Goal: Task Accomplishment & Management: Manage account settings

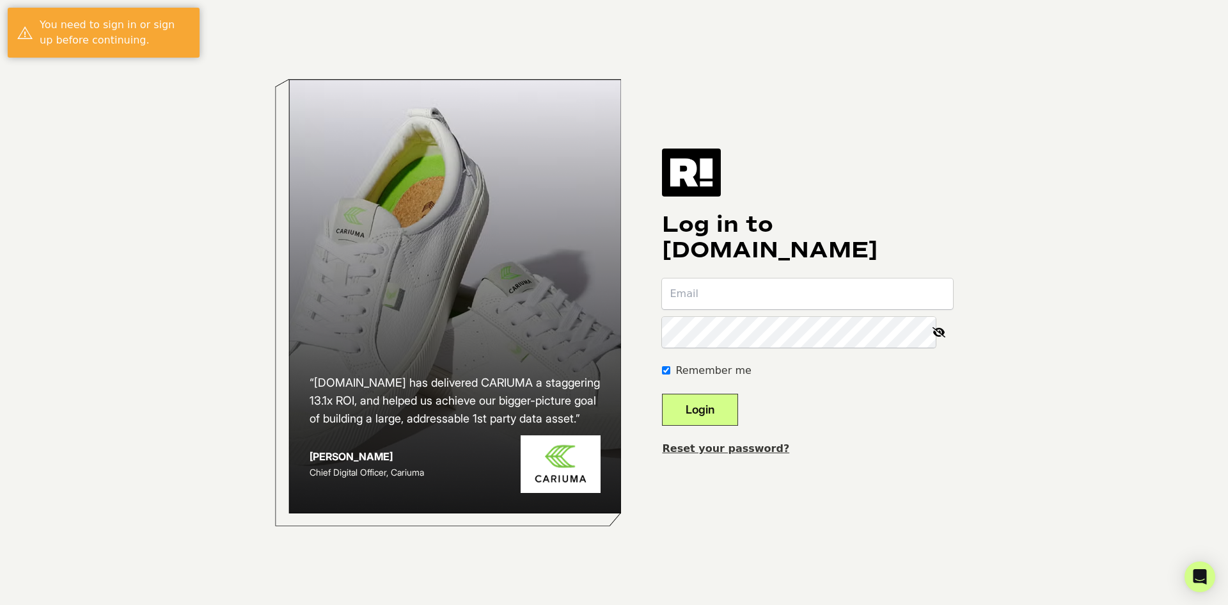
click at [715, 290] on input "email" at bounding box center [807, 293] width 291 height 31
type input "lbissonnette@brandxcommerce.com"
click at [938, 335] on icon at bounding box center [939, 332] width 28 height 31
click at [718, 408] on button "Login" at bounding box center [700, 409] width 76 height 32
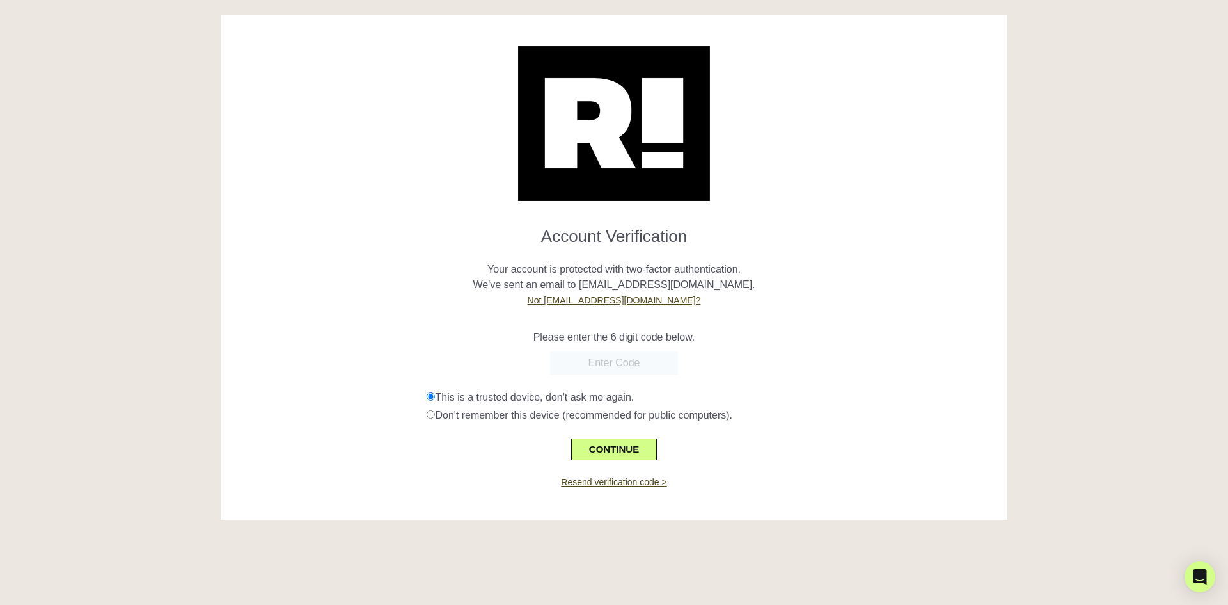
paste input "389569"
type input "389569"
click at [631, 447] on button "CONTINUE" at bounding box center [614, 449] width 86 height 22
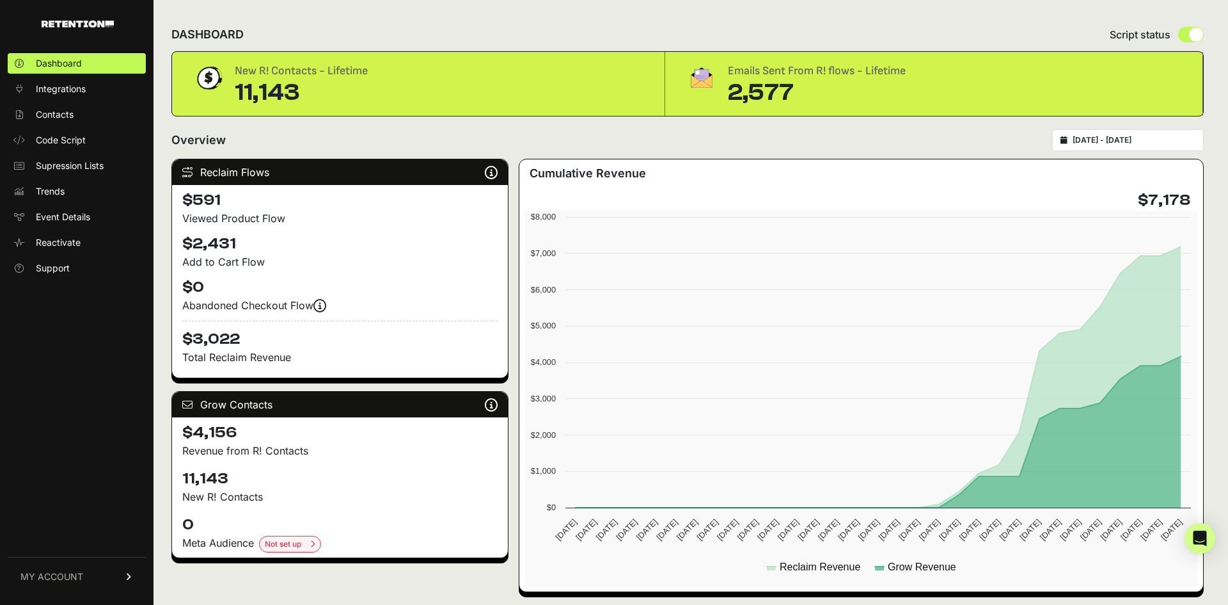
click at [81, 573] on span "MY ACCOUNT" at bounding box center [51, 576] width 63 height 13
click at [53, 584] on span "Sign Out" at bounding box center [54, 585] width 36 height 13
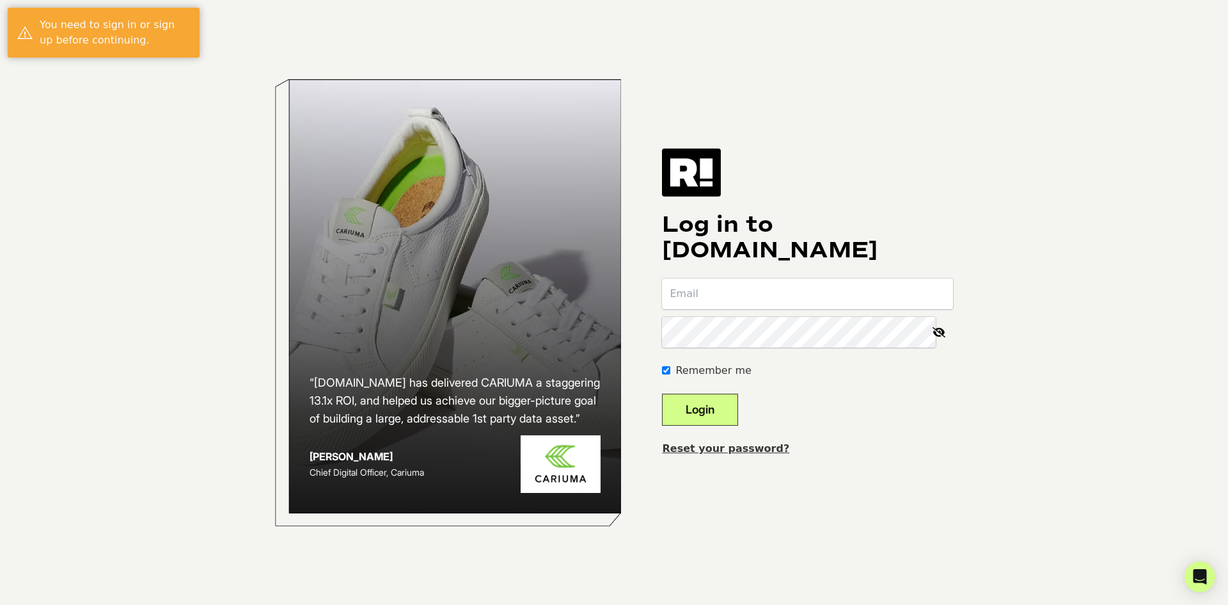
type input "lee@brandxcommerce.com"
click at [703, 409] on button "Login" at bounding box center [700, 409] width 76 height 32
